Goal: Information Seeking & Learning: Learn about a topic

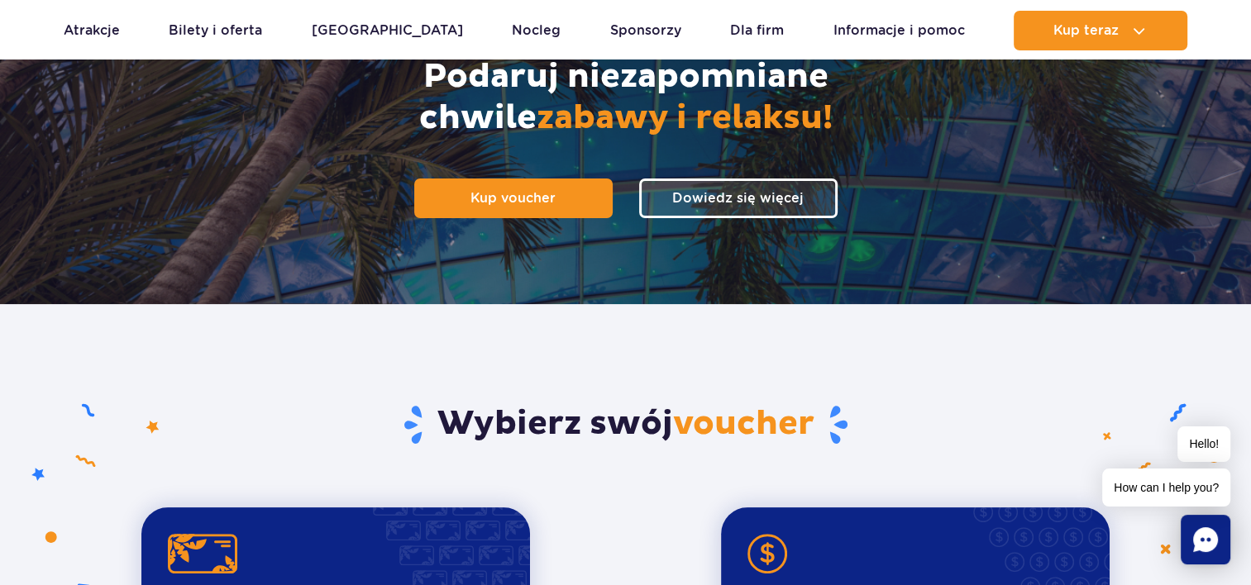
scroll to position [224, 0]
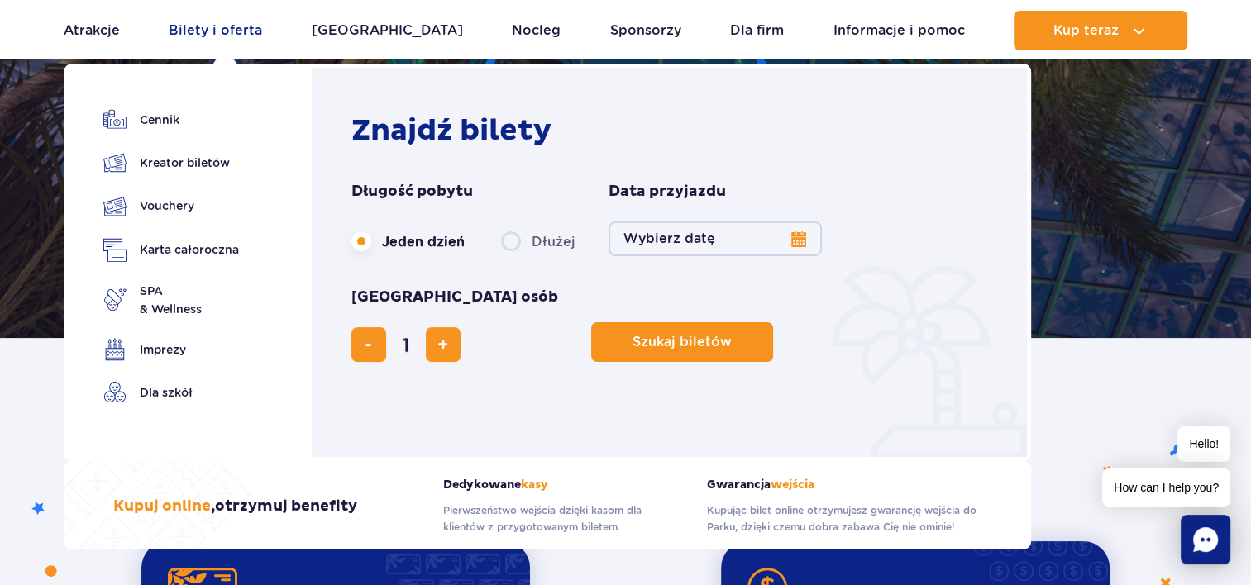
click at [191, 21] on link "Bilety i oferta" at bounding box center [215, 31] width 93 height 40
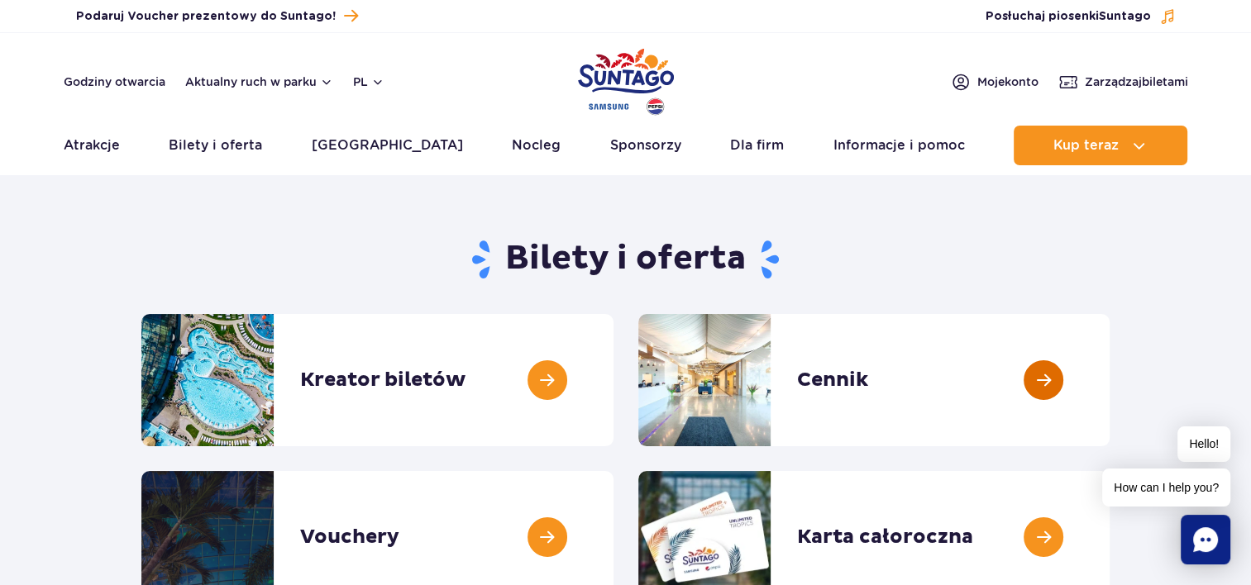
click at [1109, 368] on link at bounding box center [1109, 380] width 0 height 132
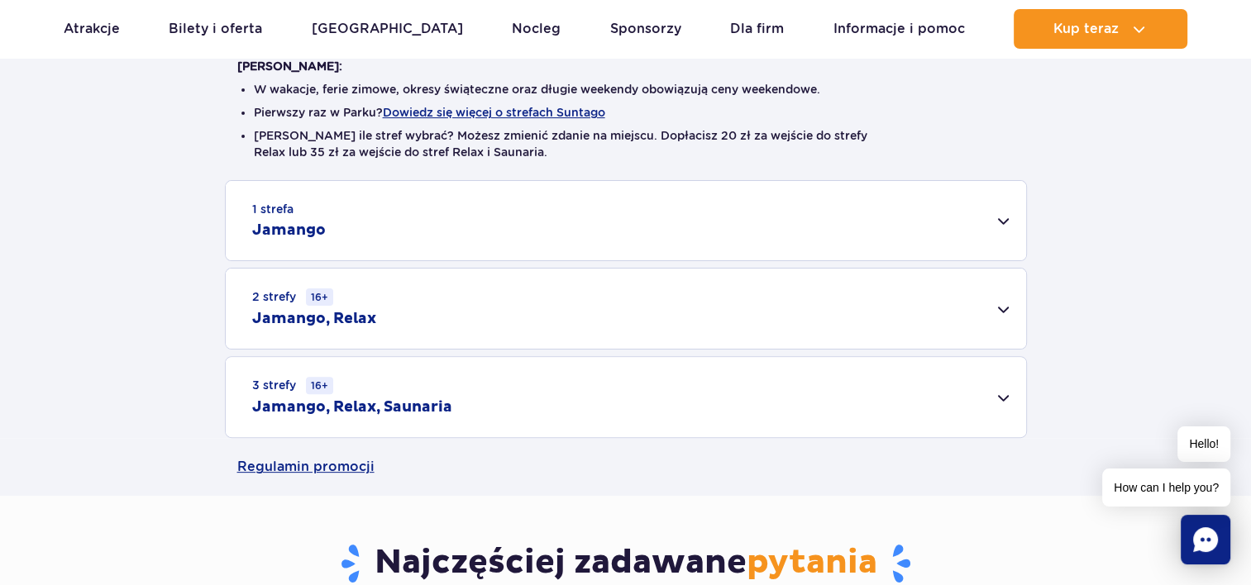
scroll to position [427, 0]
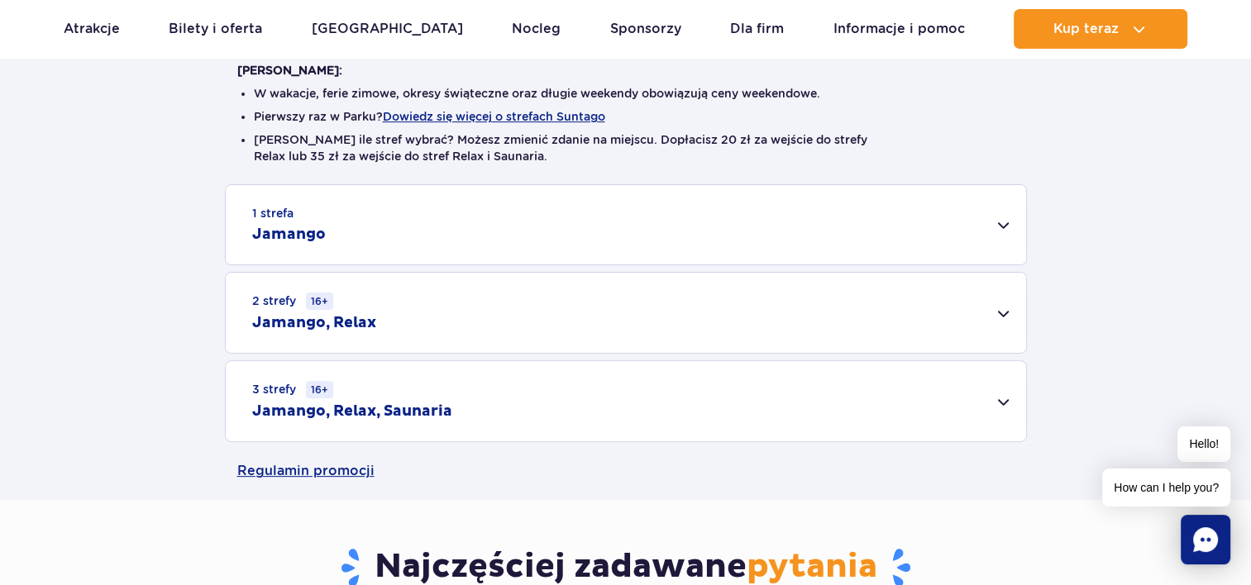
click at [1004, 208] on div "1 strefa Jamango" at bounding box center [626, 224] width 800 height 79
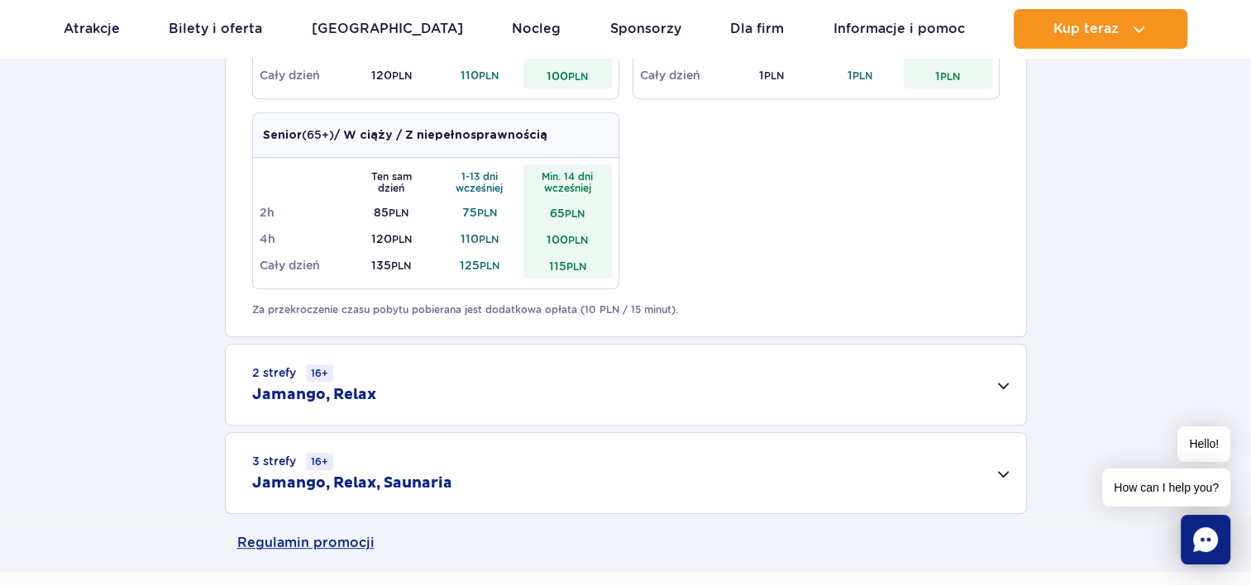
scroll to position [962, 0]
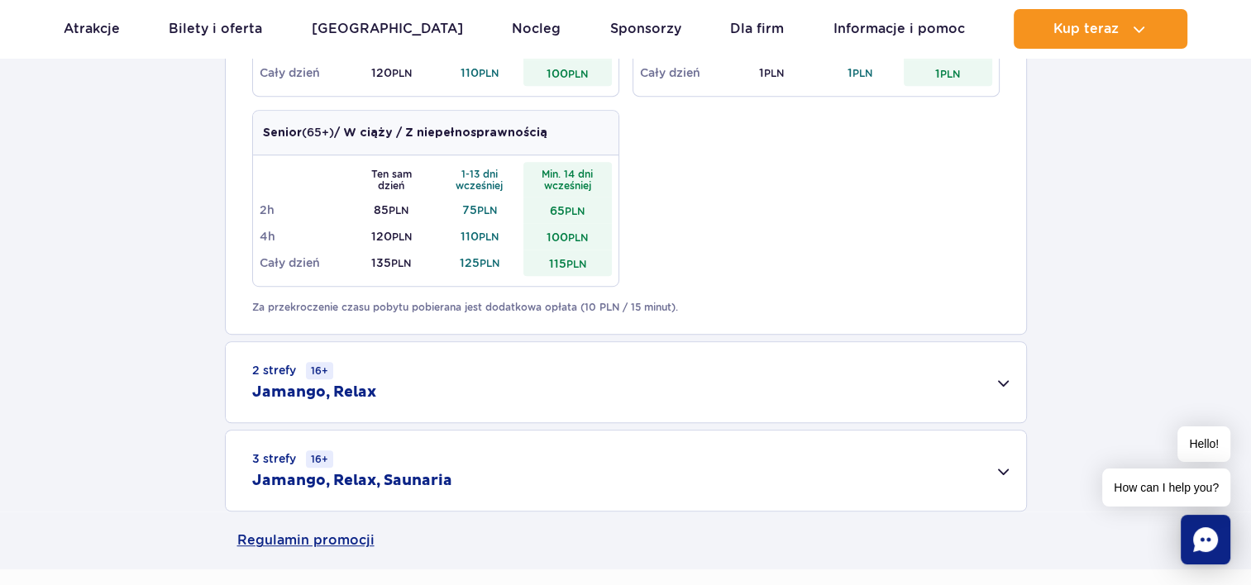
click at [1008, 479] on div "3 strefy 16+ Jamango, Relax, Saunaria" at bounding box center [626, 471] width 800 height 80
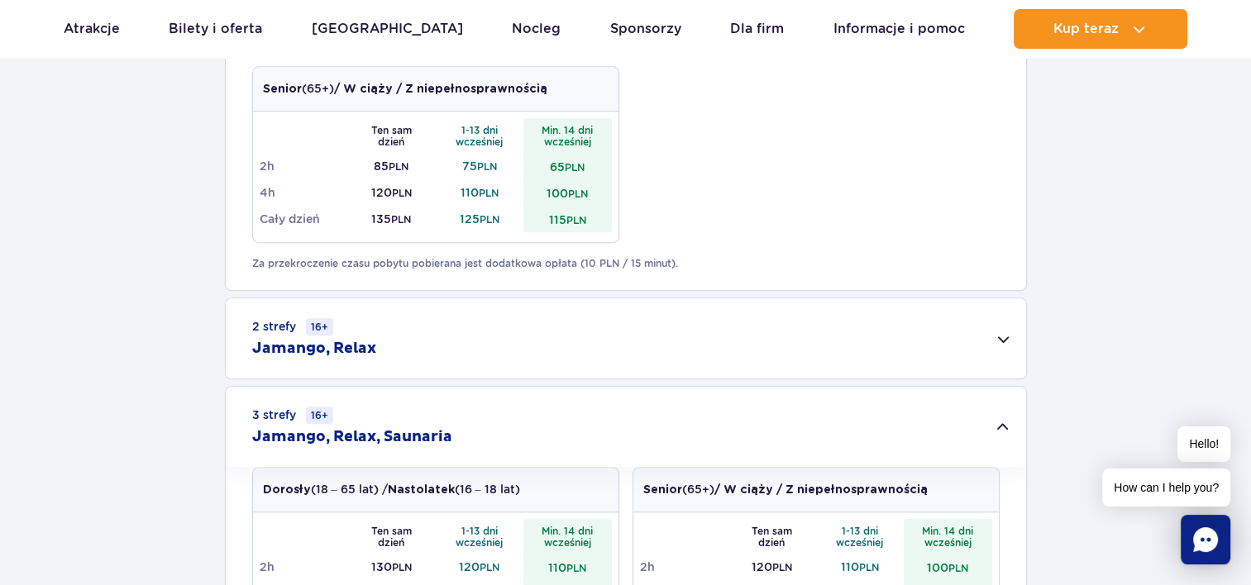
scroll to position [1007, 0]
click at [980, 351] on div "2 strefy 16+ Jamango, Relax" at bounding box center [626, 338] width 800 height 80
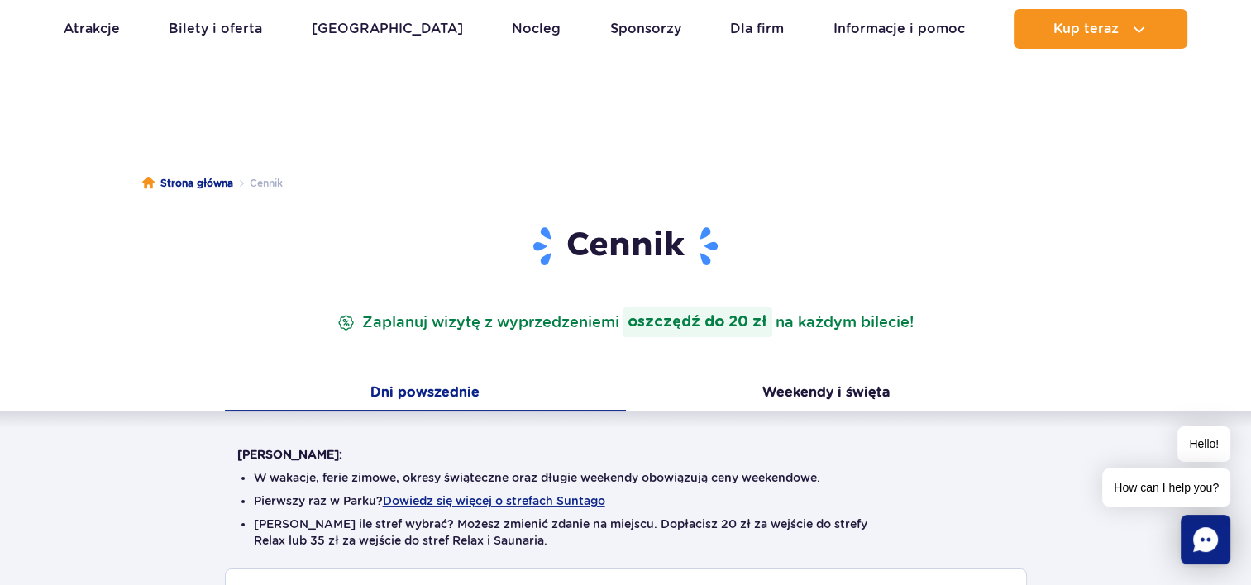
scroll to position [0, 0]
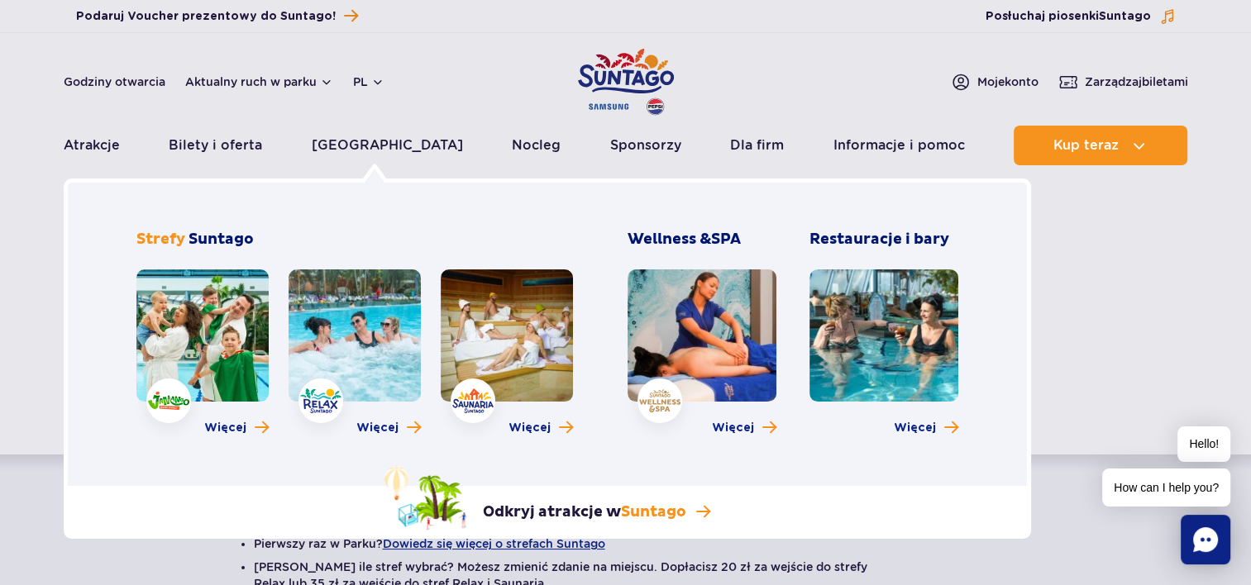
click at [367, 322] on link at bounding box center [355, 336] width 132 height 132
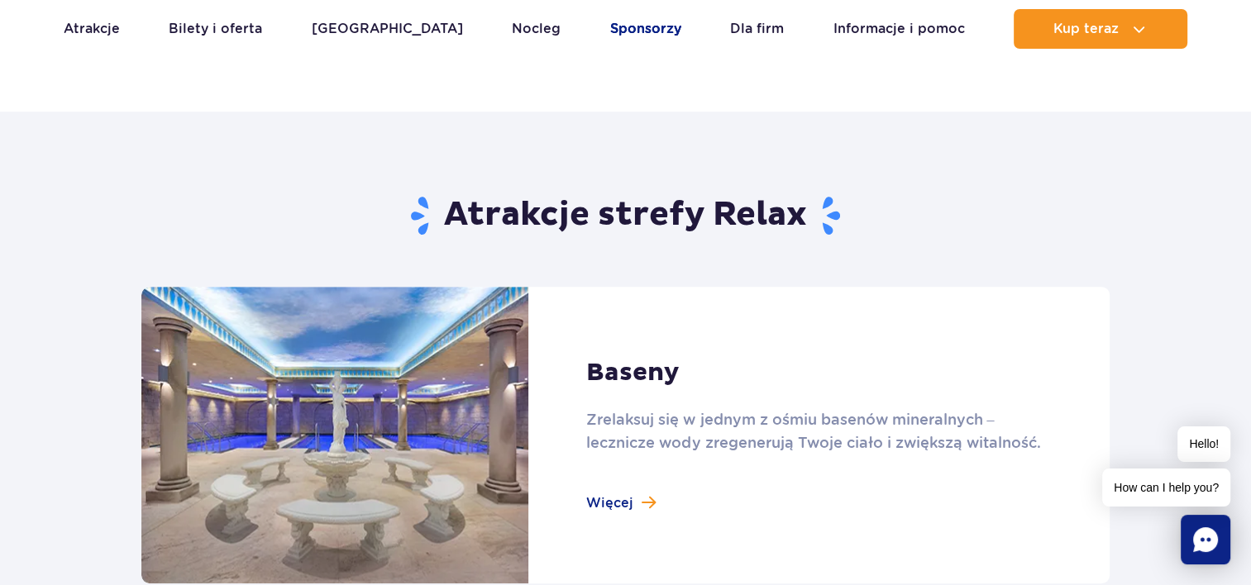
scroll to position [918, 0]
